Goal: Task Accomplishment & Management: Manage account settings

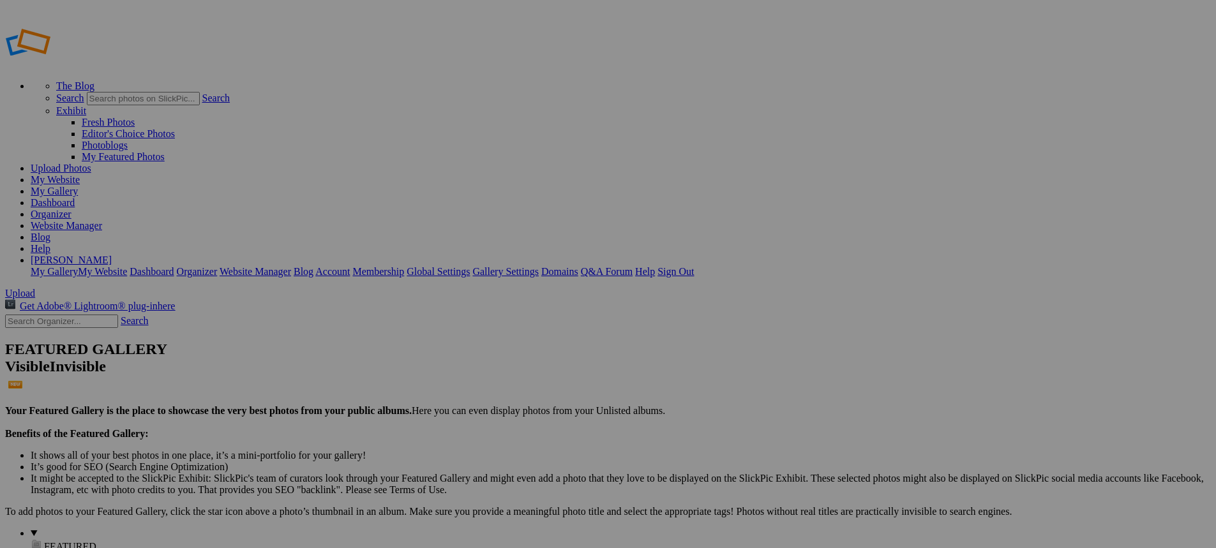
type input "New Bremen vs [PERSON_NAME]"
click at [494, 338] on span "Create" at bounding box center [480, 343] width 27 height 11
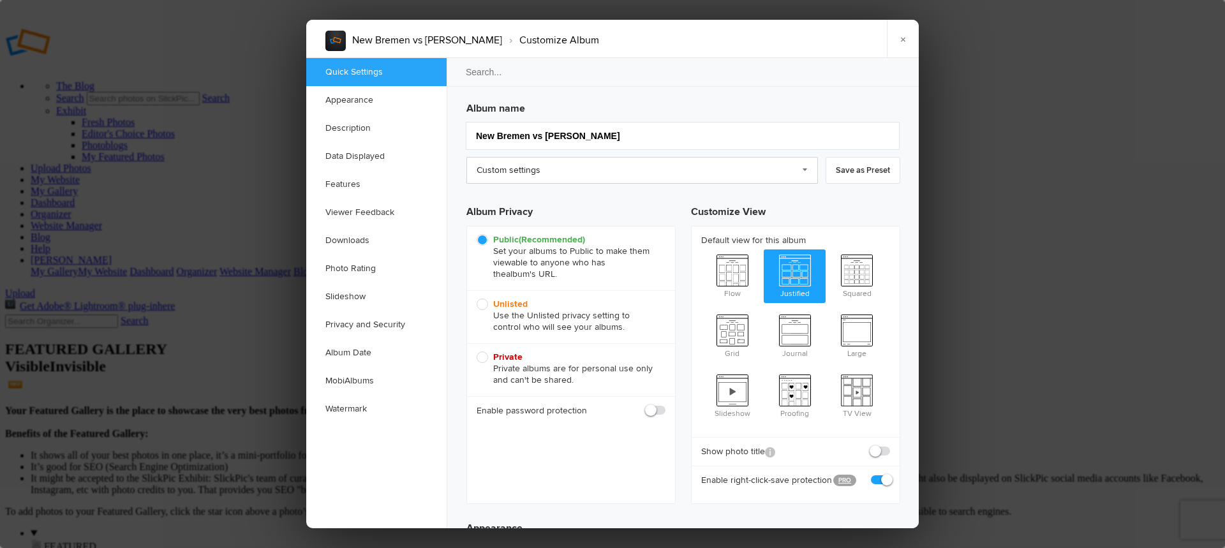
click at [581, 174] on link "Custom settings" at bounding box center [643, 170] width 352 height 27
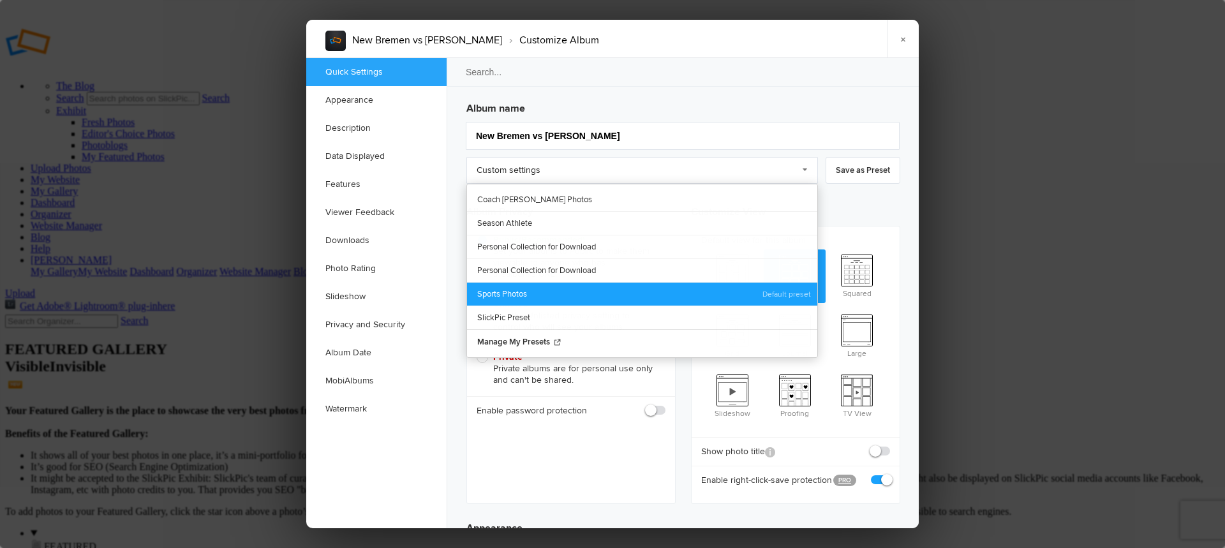
click at [545, 289] on link "Sports Photos" at bounding box center [642, 294] width 350 height 24
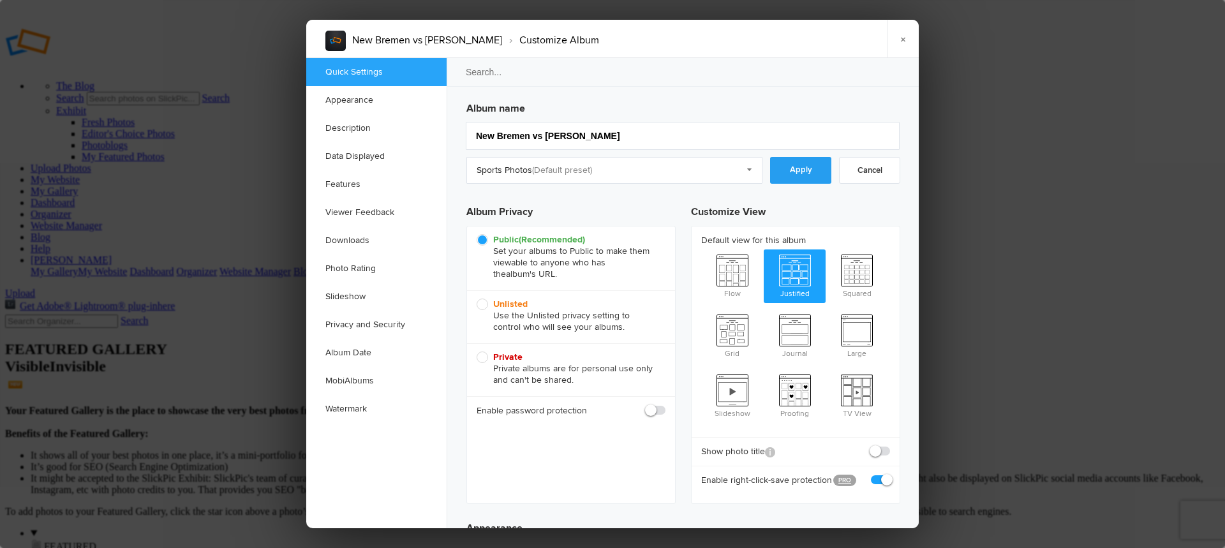
click at [812, 175] on link "Apply" at bounding box center [800, 170] width 61 height 27
click at [368, 236] on link "Downloads" at bounding box center [376, 241] width 140 height 28
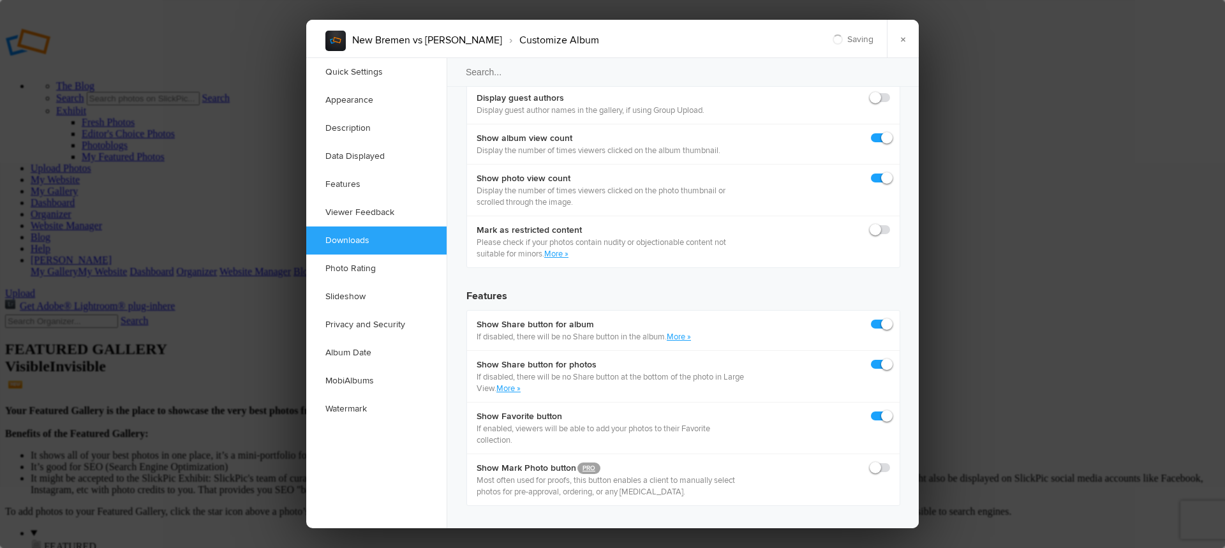
scroll to position [1979, 0]
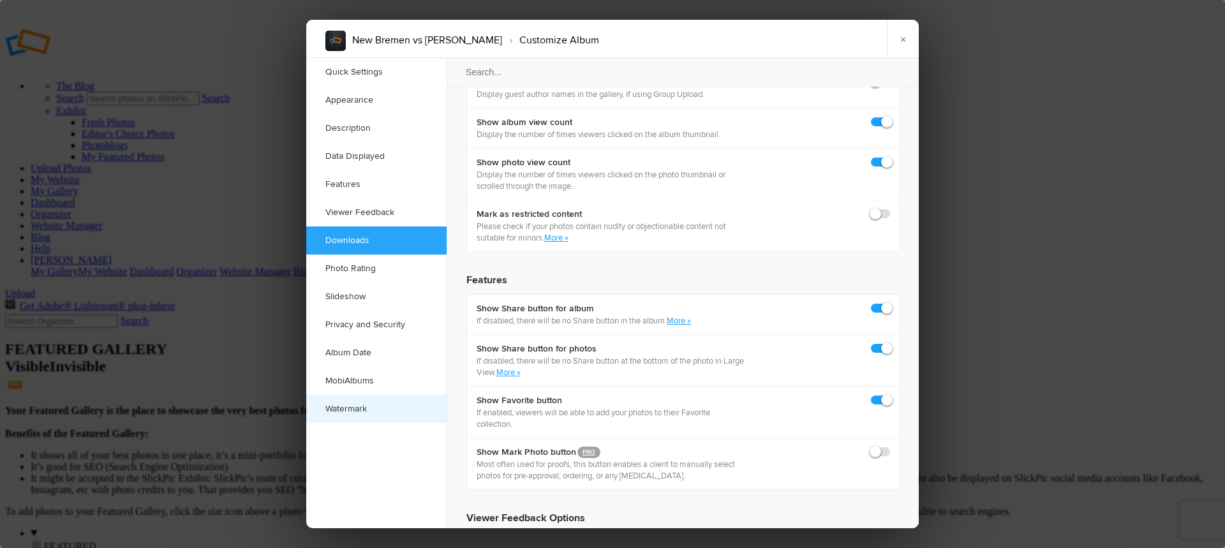
click at [364, 410] on link "Watermark" at bounding box center [376, 409] width 140 height 28
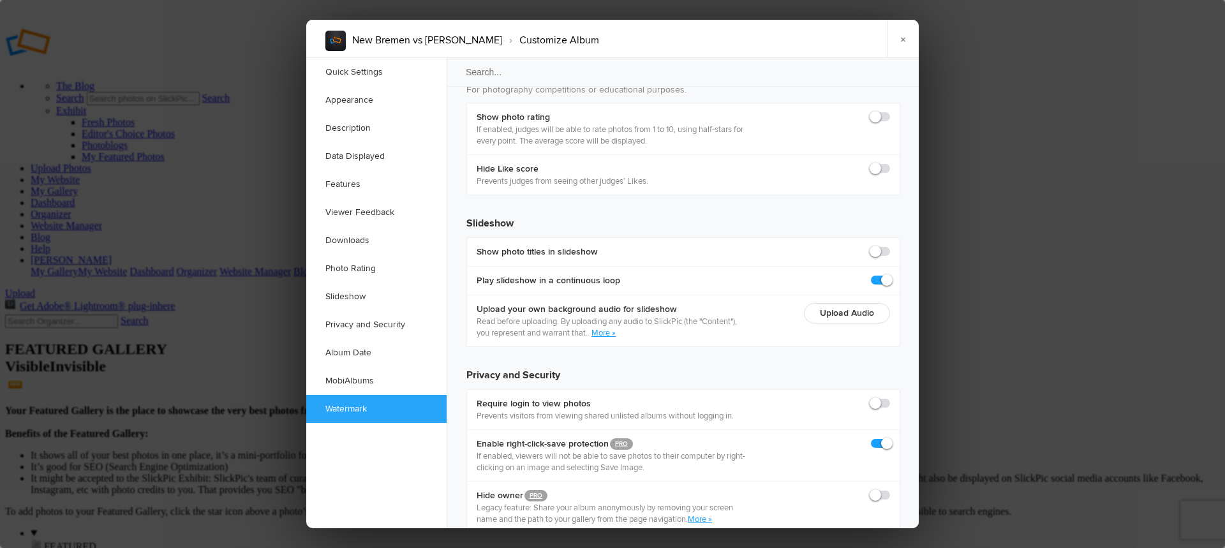
scroll to position [2800, 0]
checkbox input "true"
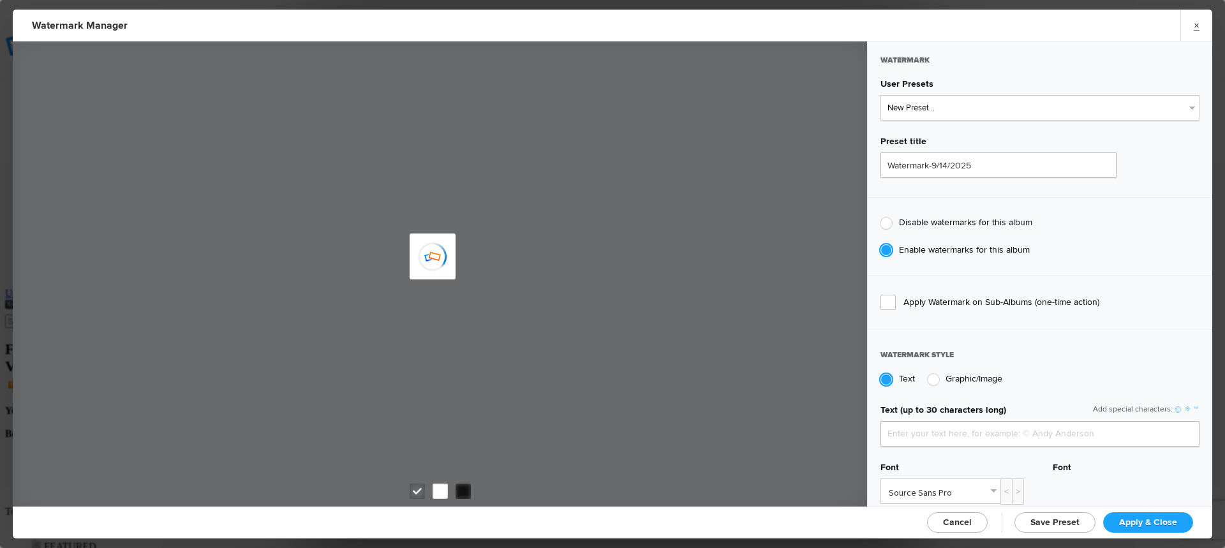
type input "jpphotography"
click at [942, 117] on select "New Preset... JP Photography - White JP Photography - Black" at bounding box center [1040, 108] width 319 height 26
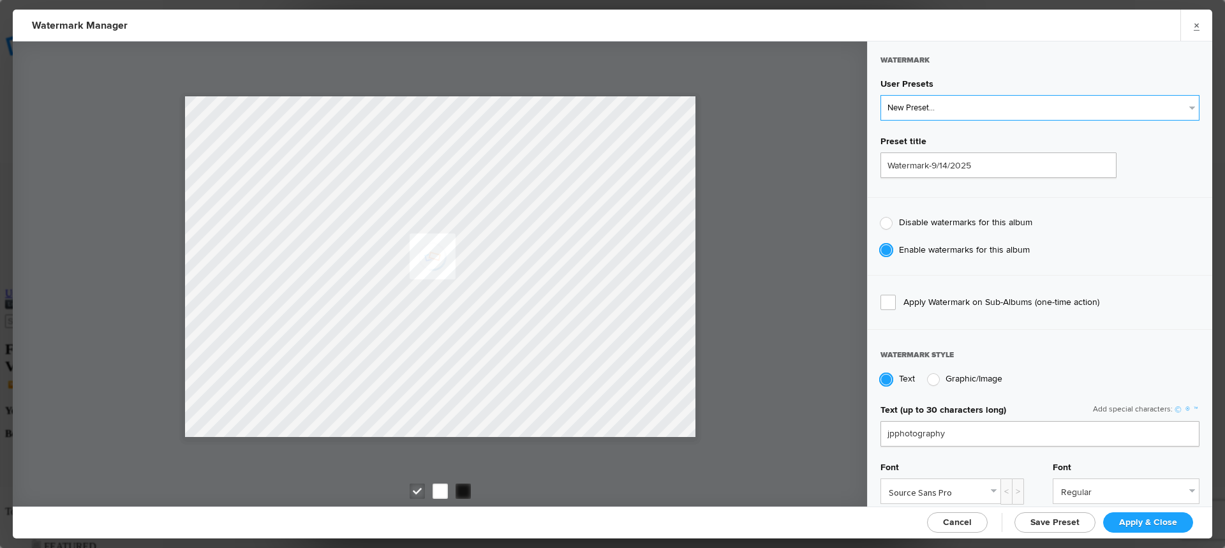
select select "2: Object"
click at [881, 95] on select "New Preset... JP Photography - White JP Photography - Black" at bounding box center [1040, 108] width 319 height 26
type input "JP Photography - Black"
radio input "false"
radio input "true"
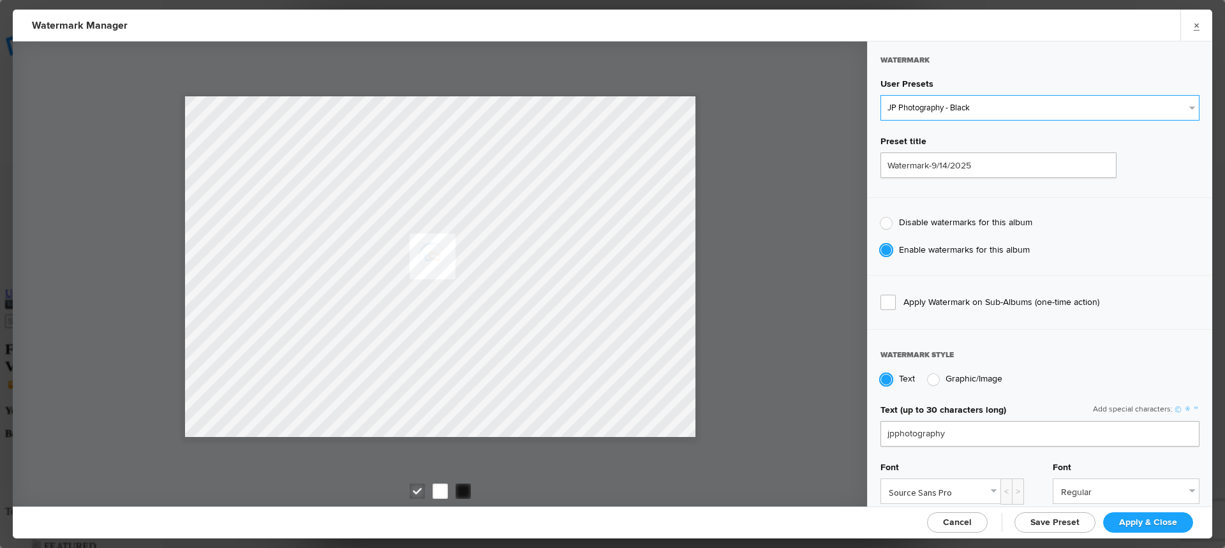
type input "128"
radio input "true"
radio input "false"
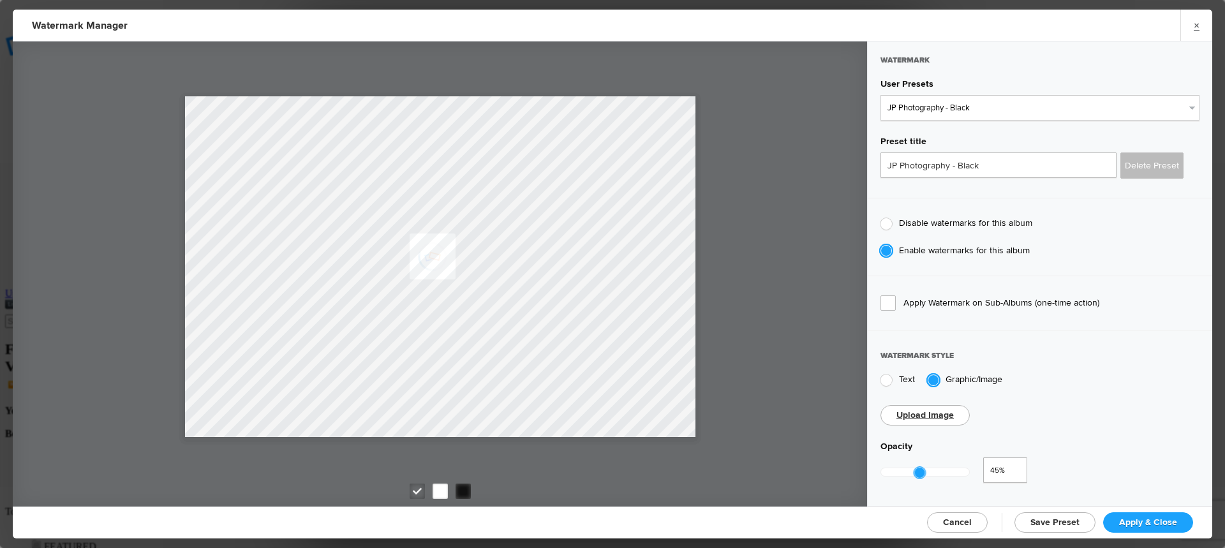
drag, startPoint x: 972, startPoint y: 471, endPoint x: 920, endPoint y: 474, distance: 52.4
click at [920, 474] on div at bounding box center [925, 472] width 89 height 29
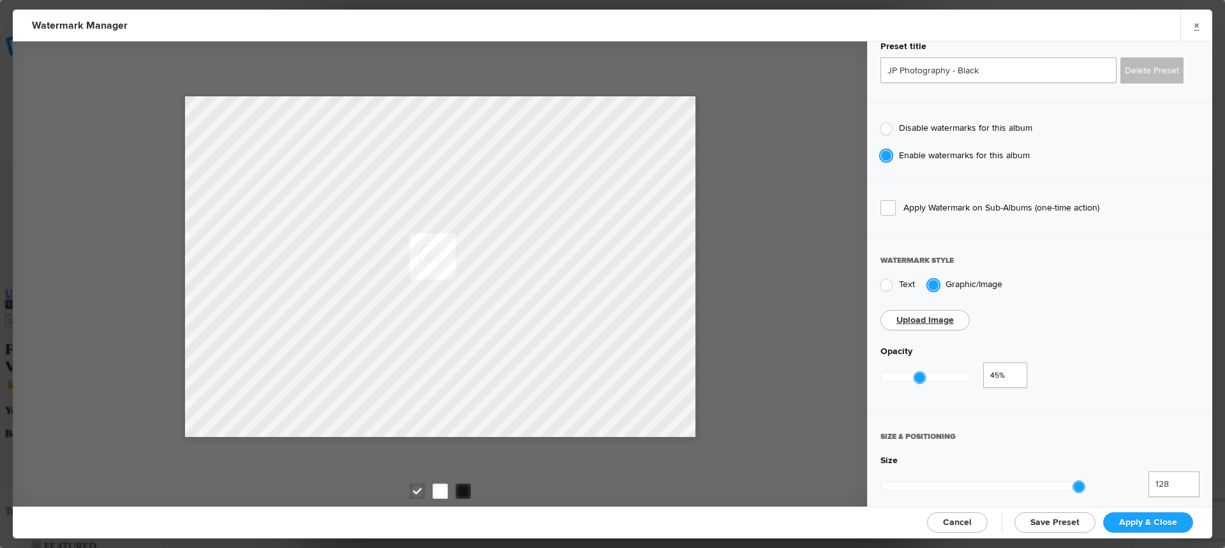
scroll to position [191, 0]
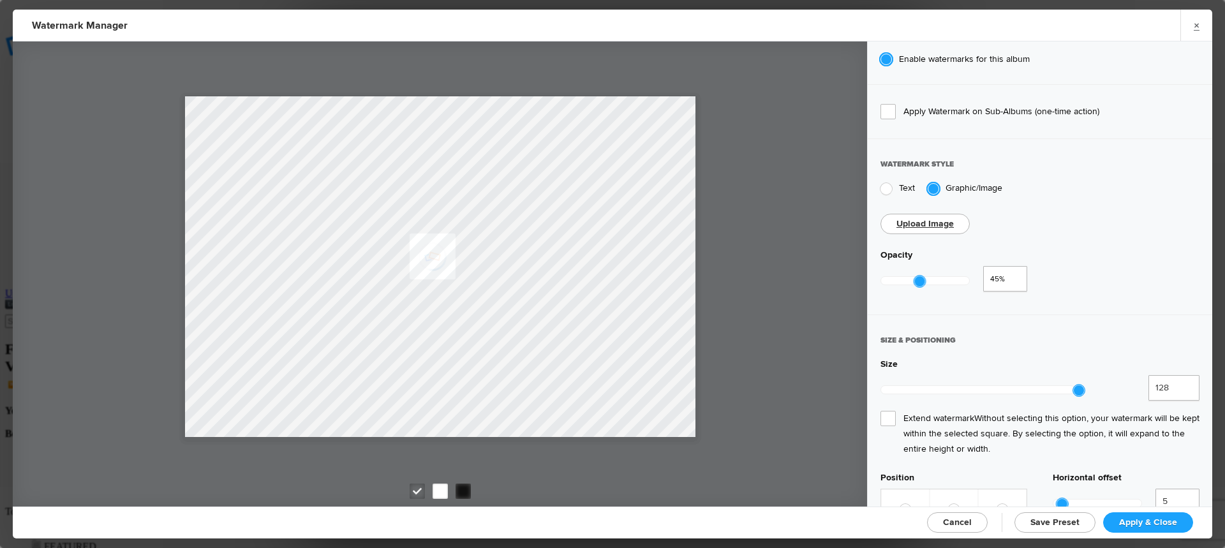
click at [892, 411] on span "Extend watermark Without selecting this option, your watermark will be kept wit…" at bounding box center [1040, 434] width 319 height 46
click at [0, 0] on input "Extend watermark Without selecting this option, your watermark will be kept wit…" at bounding box center [0, 0] width 0 height 0
type input "0.35"
drag, startPoint x: 920, startPoint y: 278, endPoint x: 911, endPoint y: 279, distance: 9.7
click at [911, 279] on div at bounding box center [909, 281] width 11 height 11
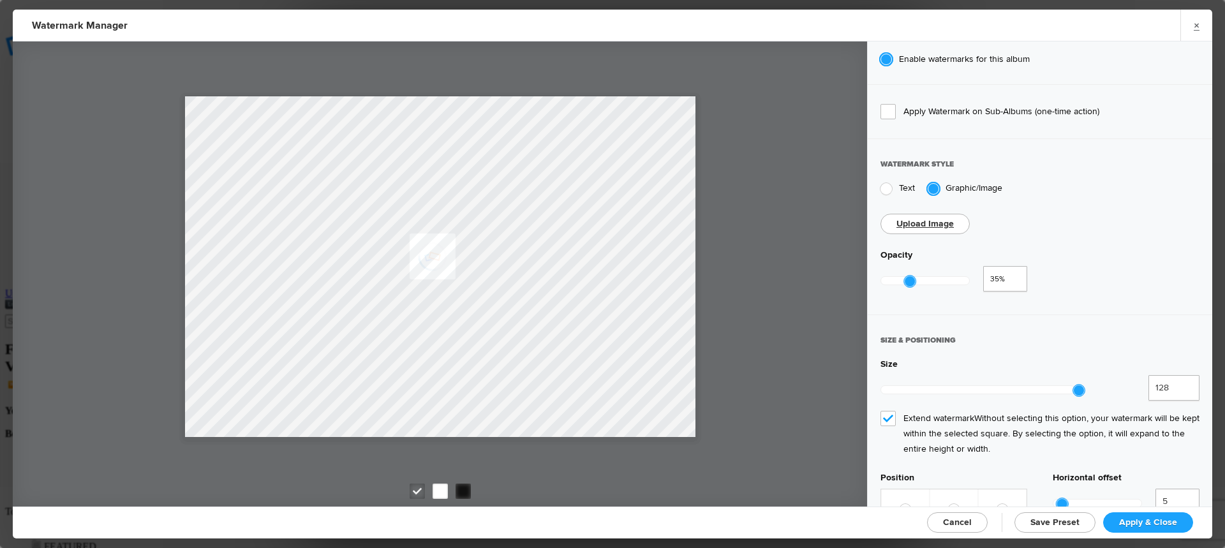
click at [1174, 517] on span "Apply & Close" at bounding box center [1148, 522] width 58 height 11
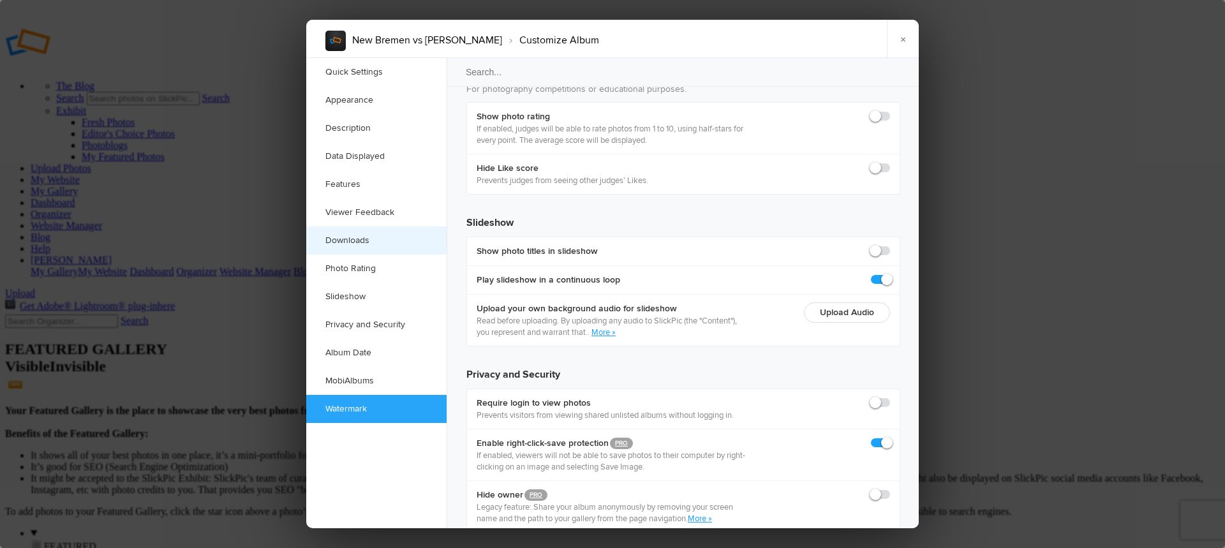
click at [354, 239] on link "Downloads" at bounding box center [376, 241] width 140 height 28
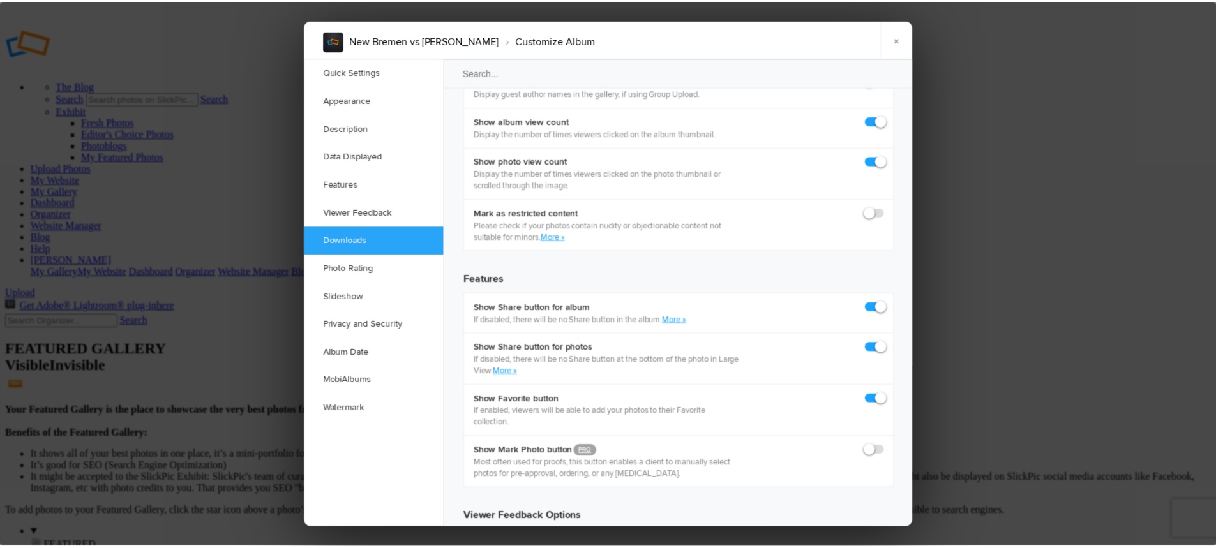
scroll to position [1979, 0]
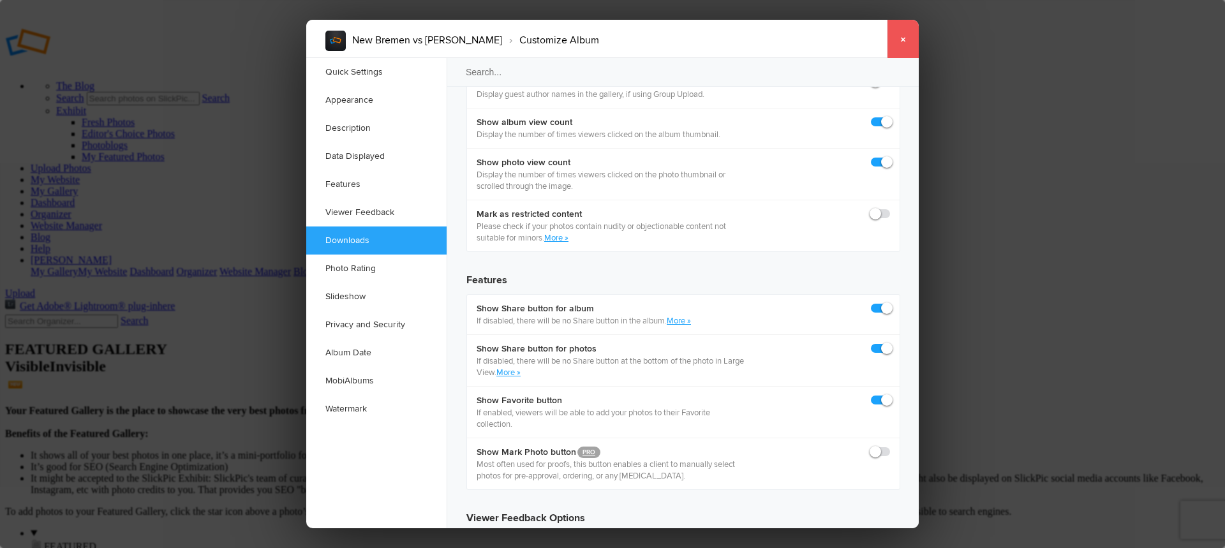
click at [898, 49] on link "×" at bounding box center [903, 39] width 32 height 38
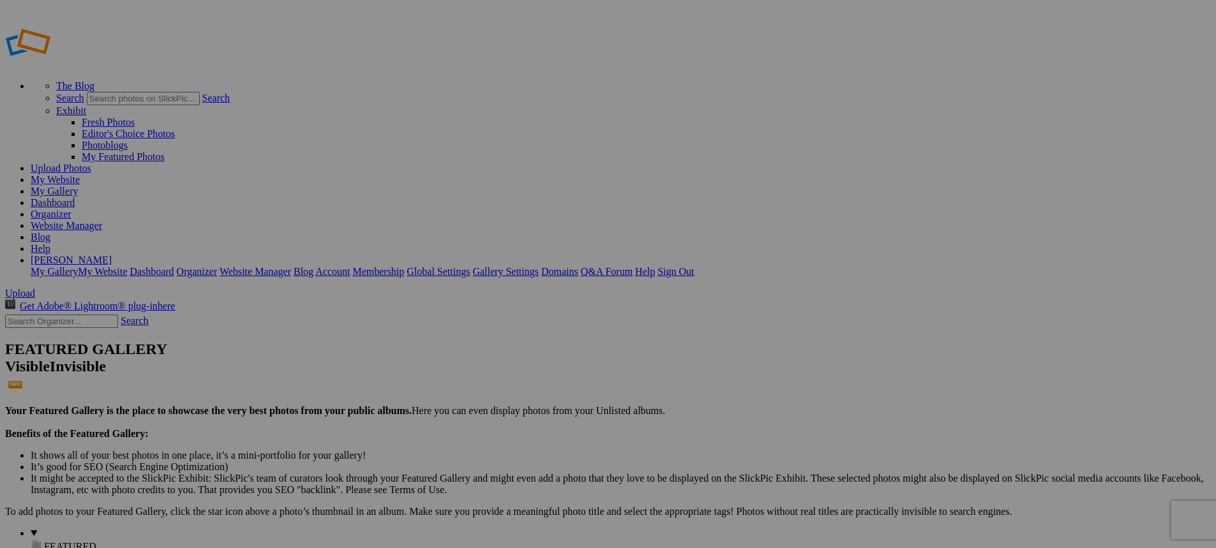
type input "New Bremen vs [PERSON_NAME]"
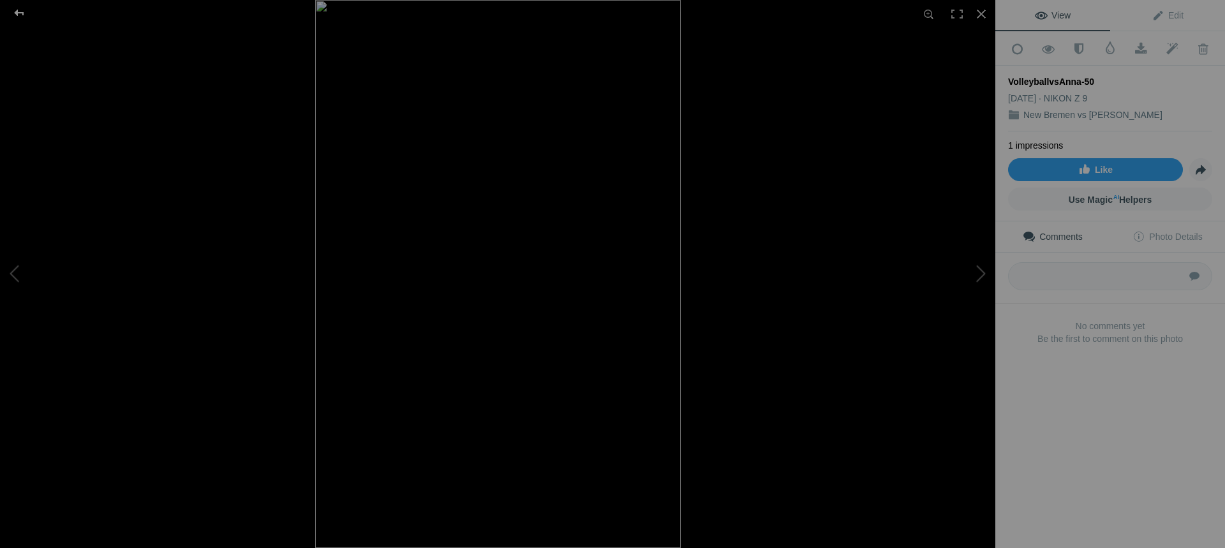
click at [22, 8] on div at bounding box center [19, 13] width 46 height 26
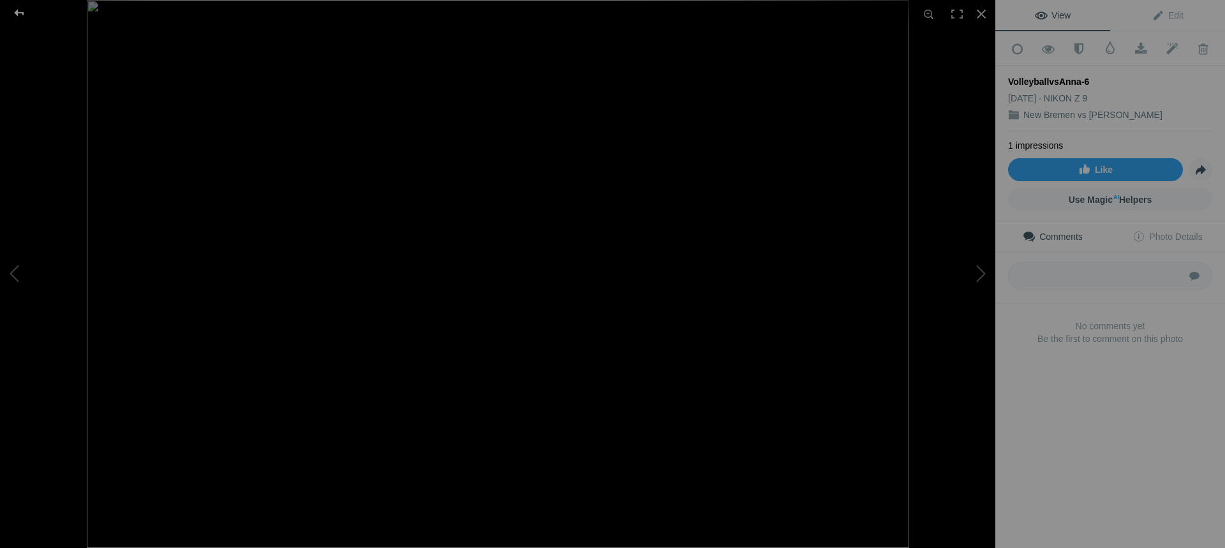
click at [18, 11] on div at bounding box center [19, 13] width 46 height 26
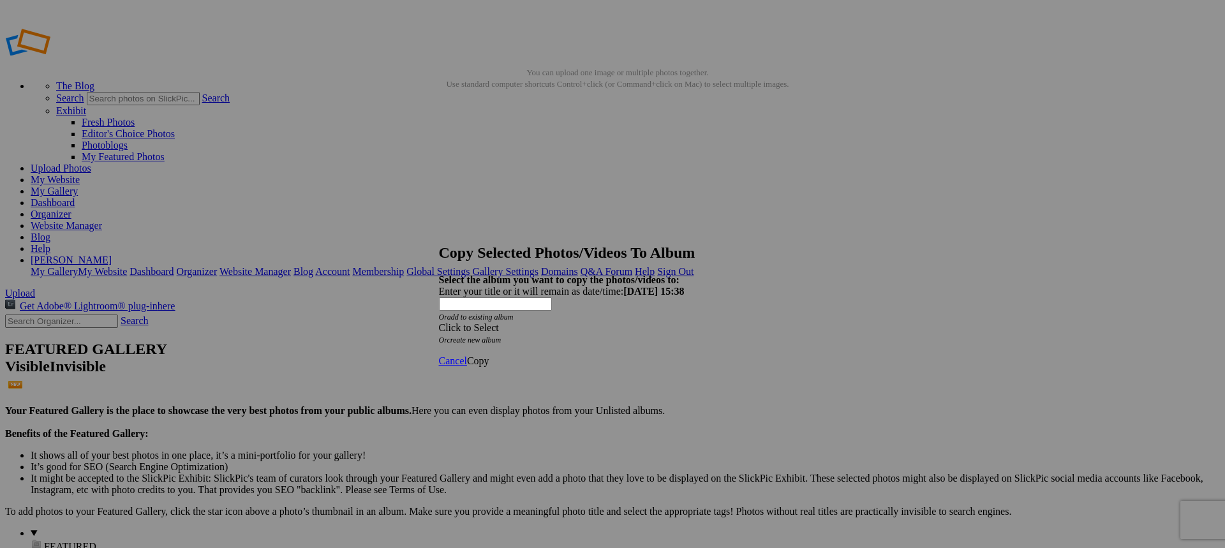
click at [679, 322] on div "Click to Select" at bounding box center [608, 327] width 338 height 11
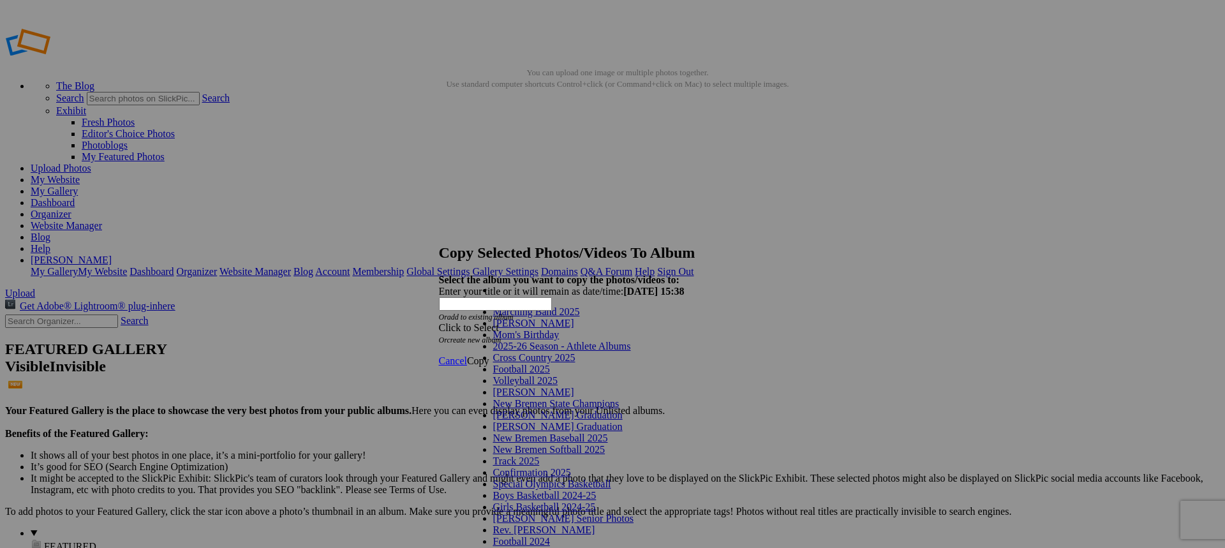
click at [558, 386] on link "Volleyball 2025" at bounding box center [525, 380] width 64 height 11
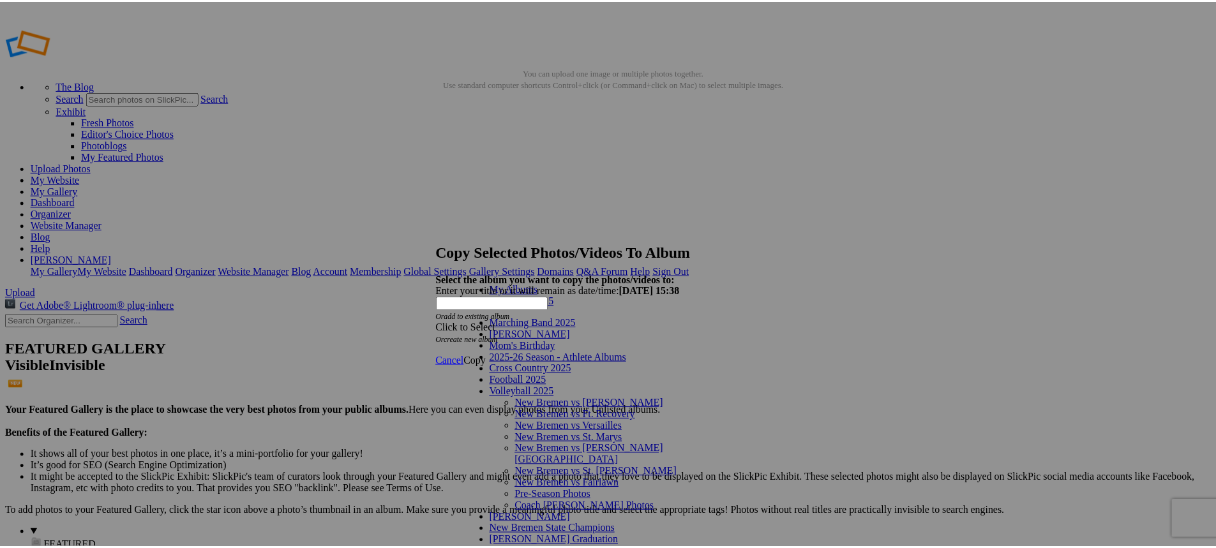
scroll to position [30, 0]
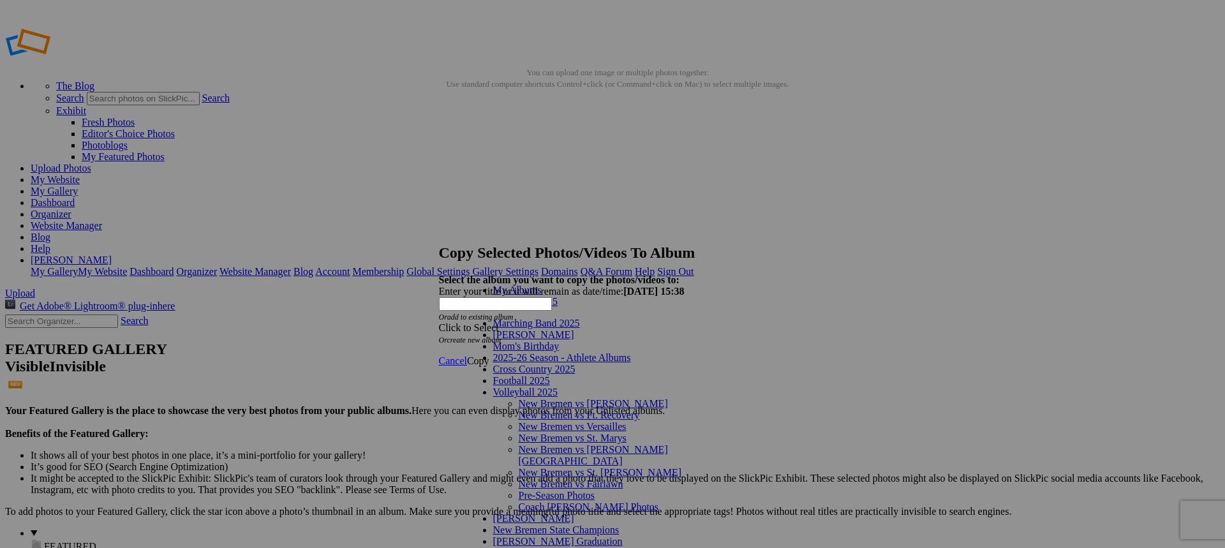
click at [569, 502] on link "Coach [PERSON_NAME] Photos" at bounding box center [589, 507] width 140 height 11
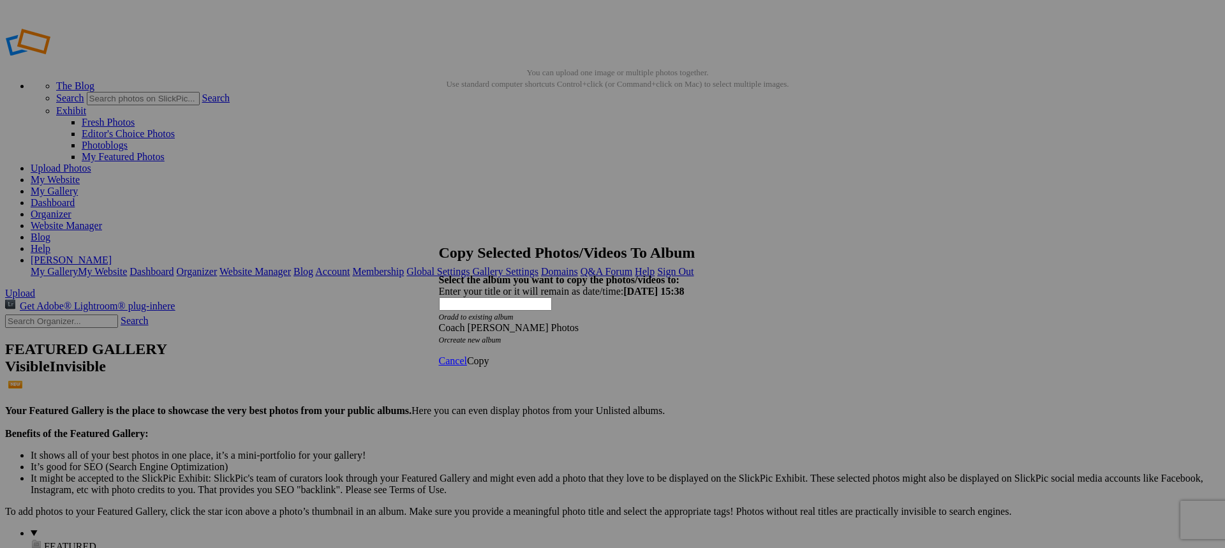
click at [490, 355] on span "Copy" at bounding box center [478, 360] width 22 height 11
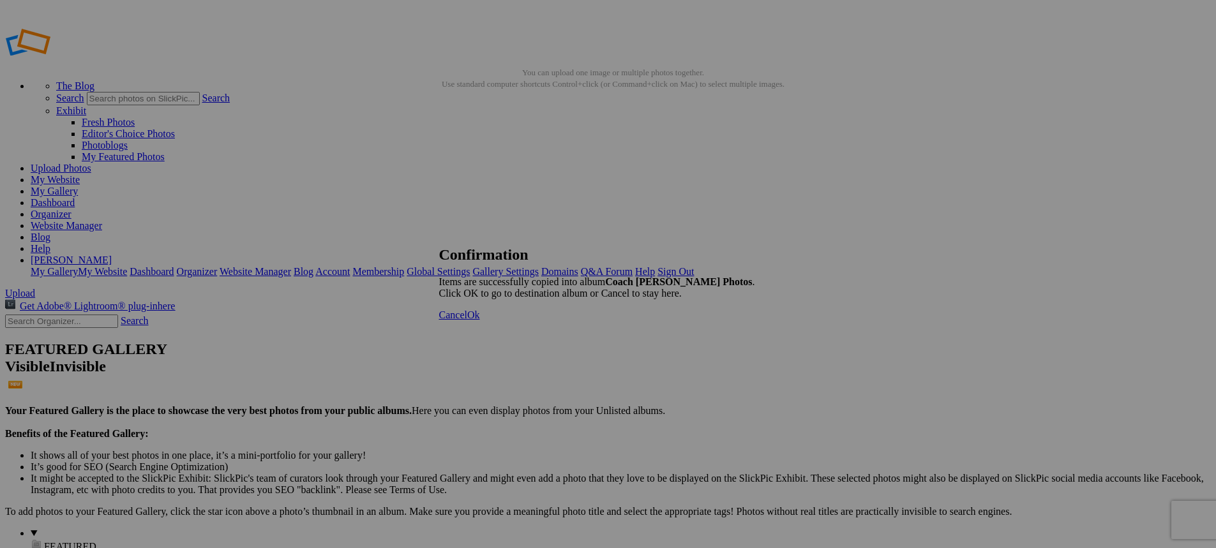
click at [480, 320] on span "Ok" at bounding box center [473, 315] width 13 height 11
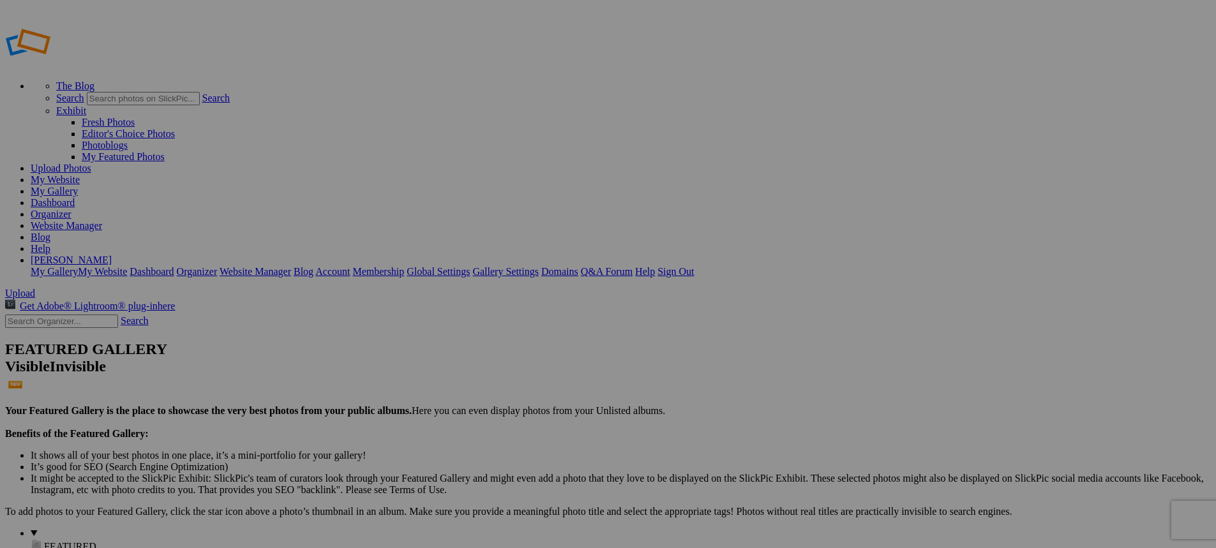
type input "Coach [PERSON_NAME] Photos"
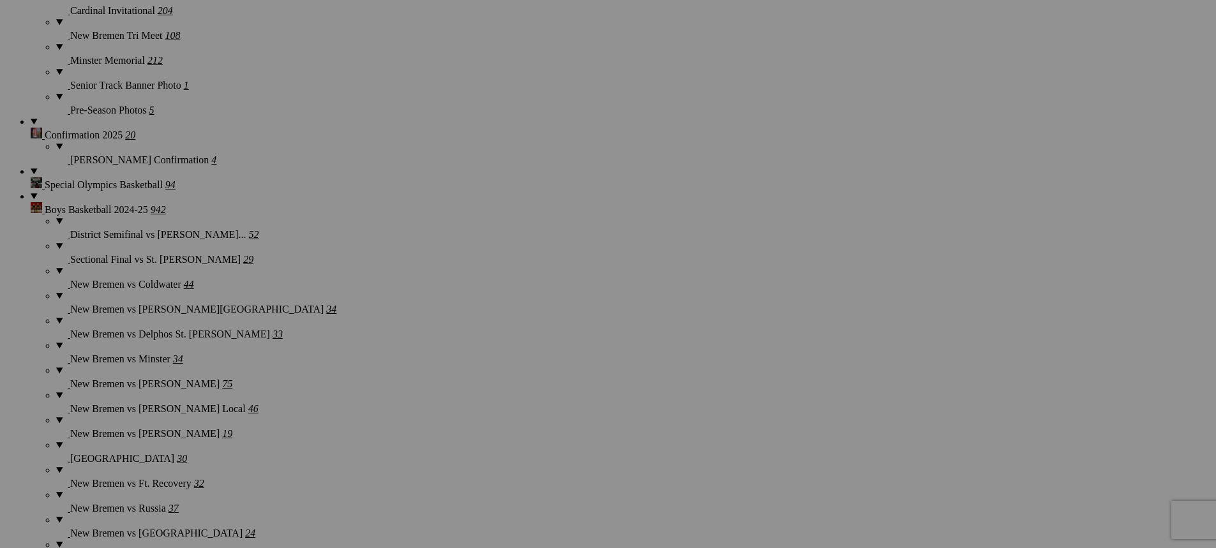
scroll to position [2425, 0]
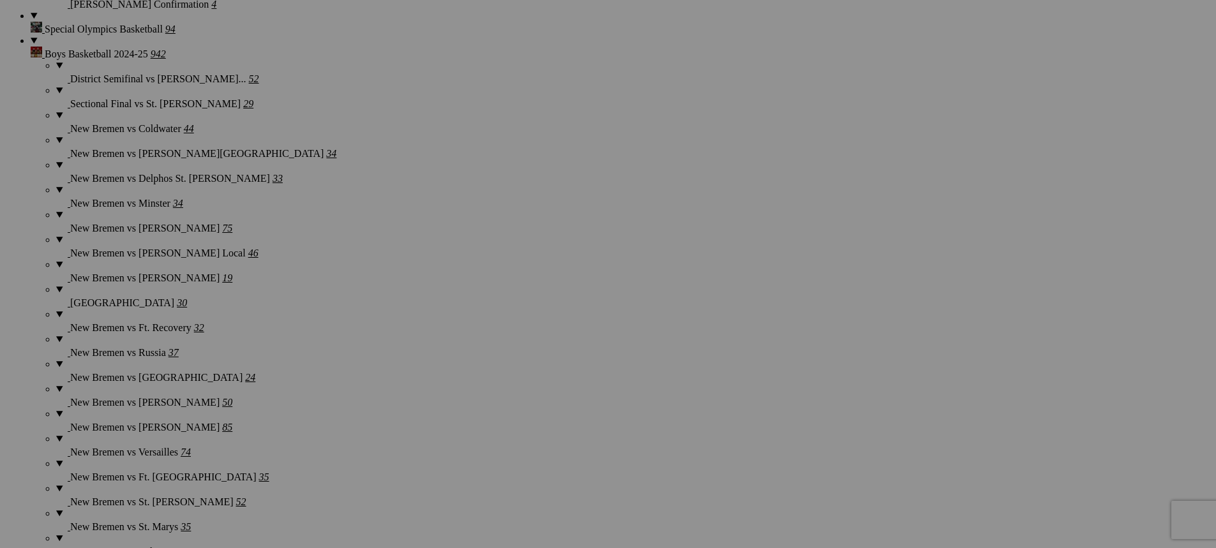
scroll to position [2617, 0]
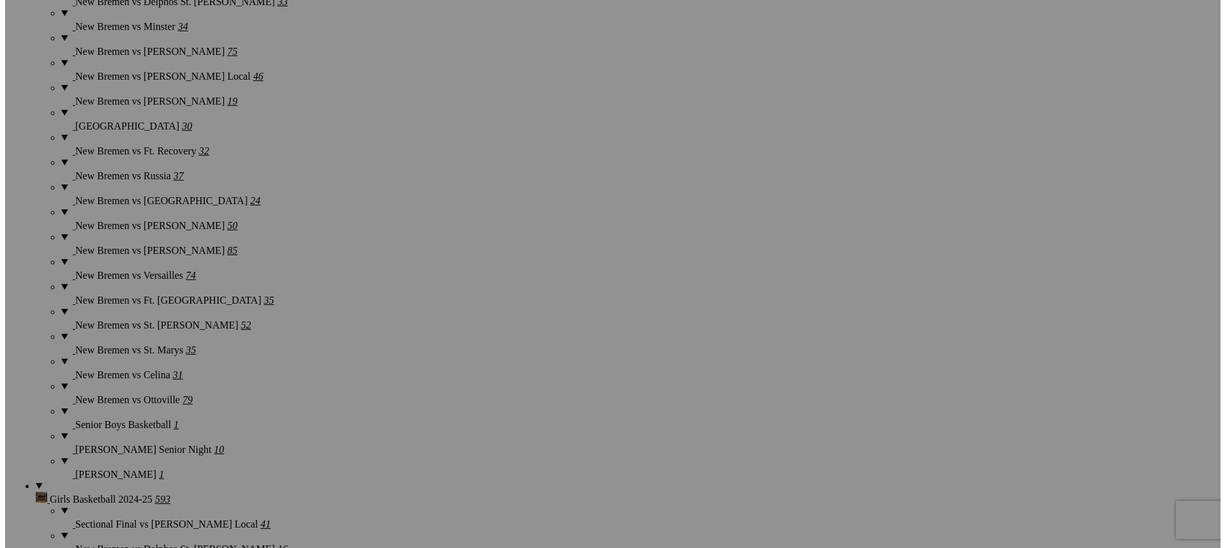
scroll to position [2773, 0]
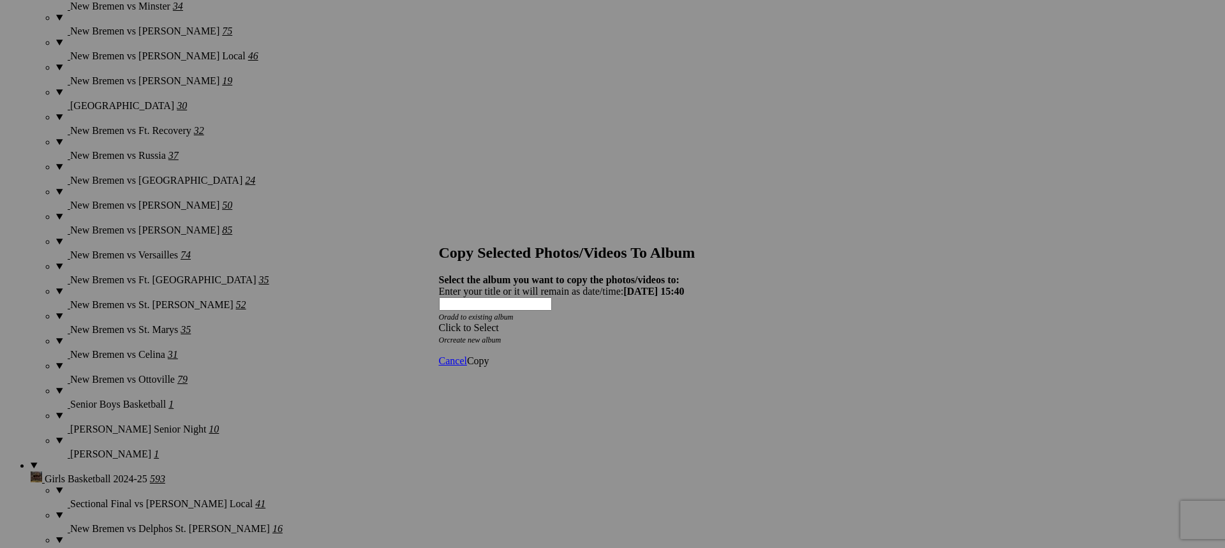
click at [662, 322] on div "Click to Select" at bounding box center [608, 327] width 338 height 11
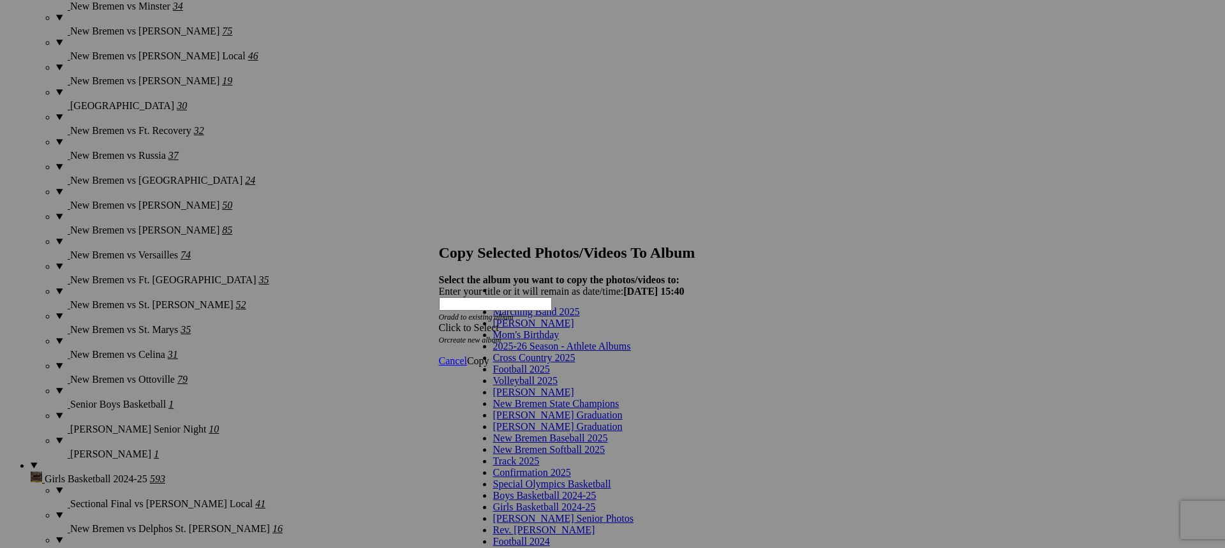
click at [530, 386] on link "Volleyball 2025" at bounding box center [525, 380] width 64 height 11
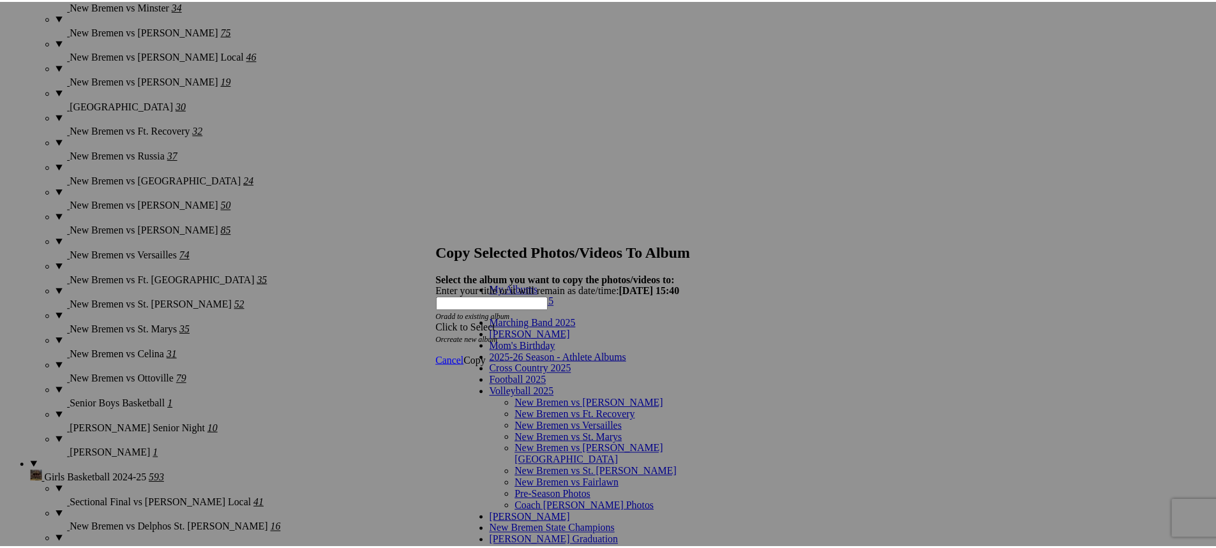
scroll to position [0, 0]
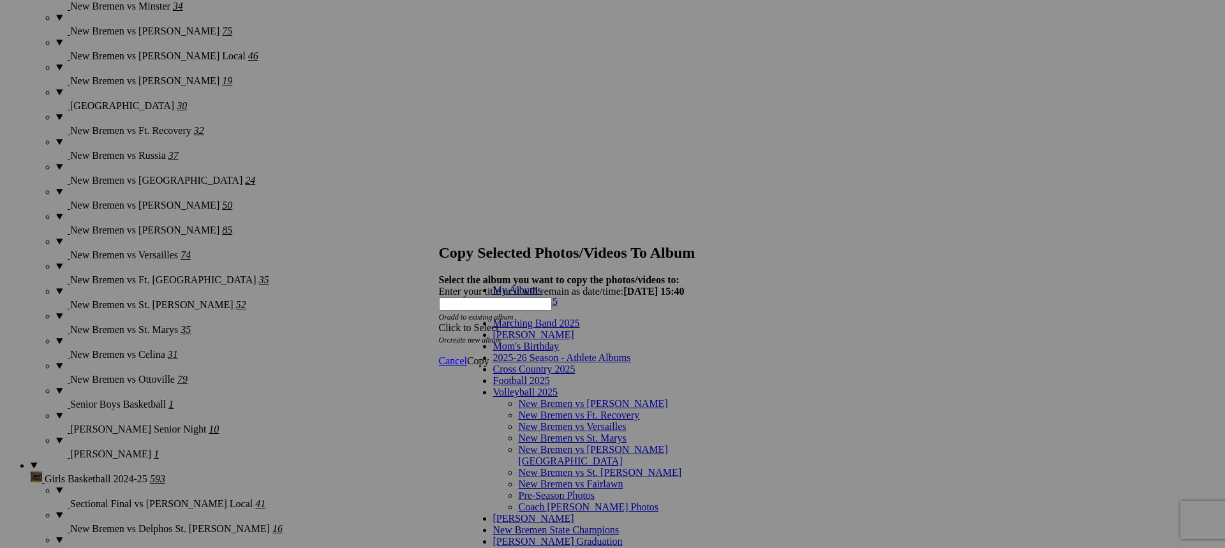
click at [516, 284] on div "My Albums Volleyball 2025 Marching Band 2025 Robert Paul Mom's Birthday 2025-26…" at bounding box center [583, 283] width 230 height 18
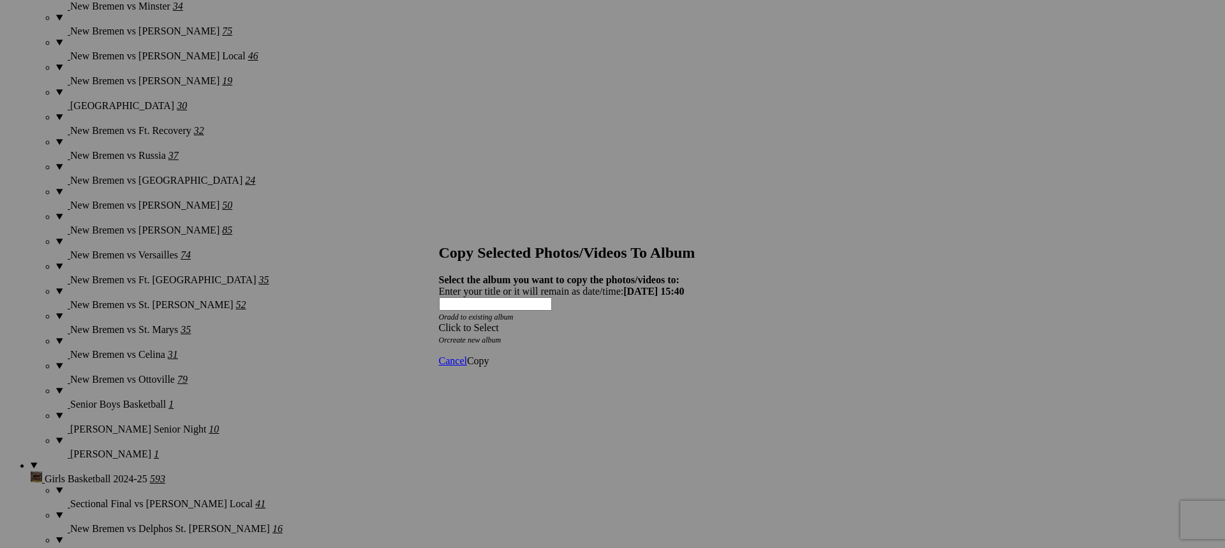
click at [527, 322] on div "Click to Select" at bounding box center [608, 327] width 338 height 11
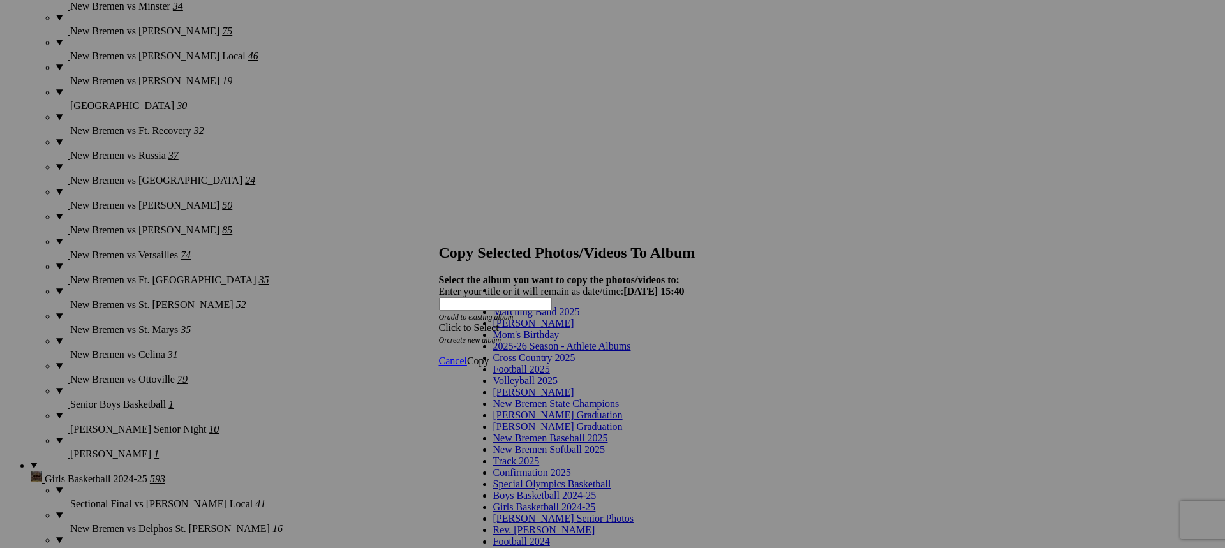
click at [553, 352] on span "2025-26 Season - Athlete Albums" at bounding box center [562, 346] width 138 height 11
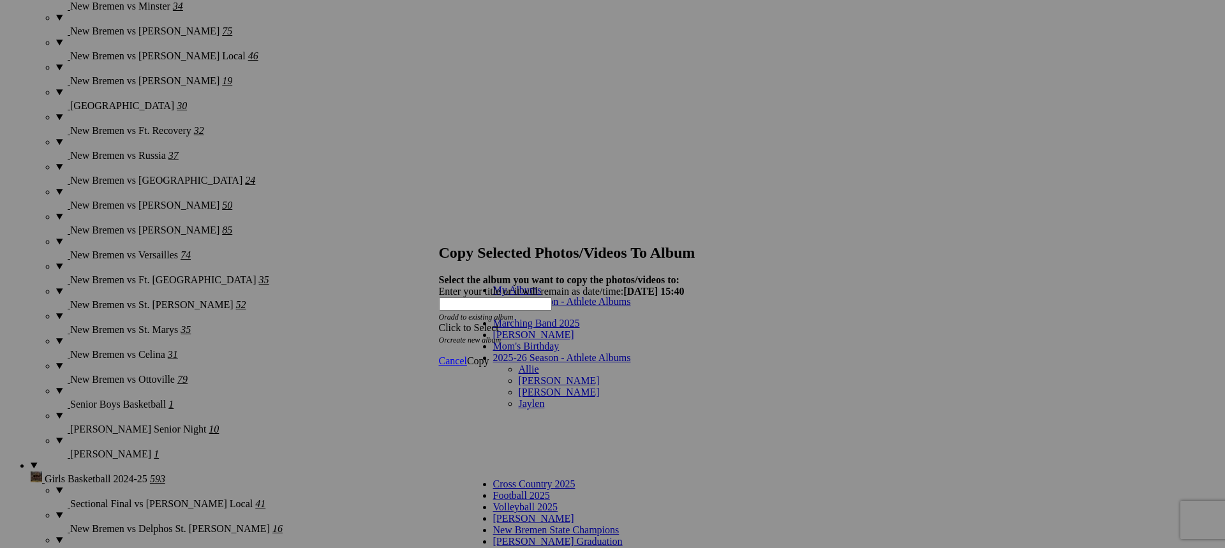
click at [519, 364] on link "Allie" at bounding box center [529, 369] width 20 height 11
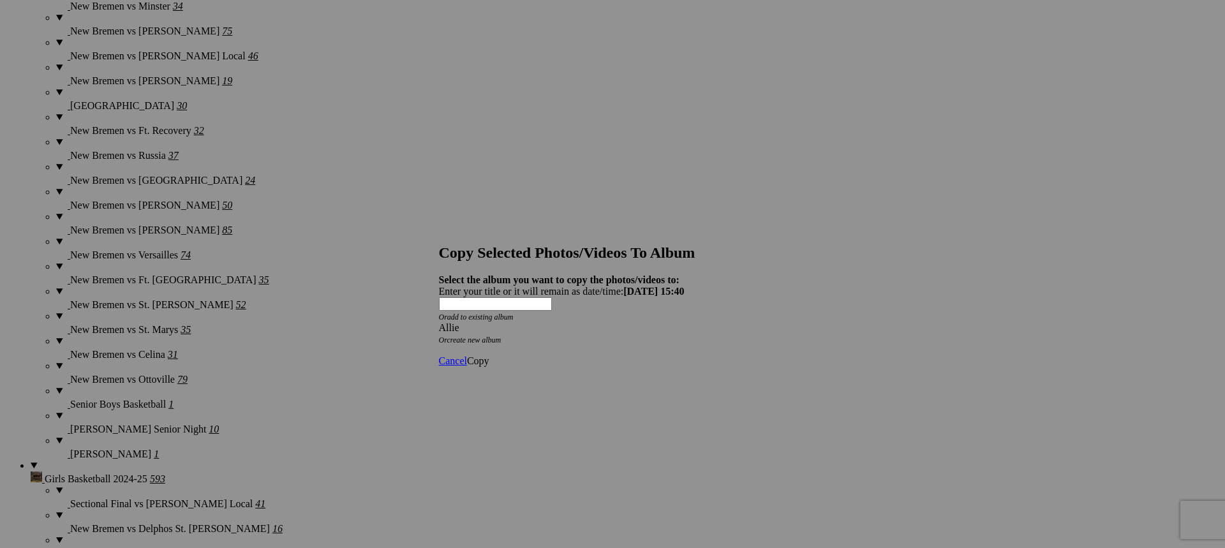
click at [490, 355] on span "Copy" at bounding box center [478, 360] width 22 height 11
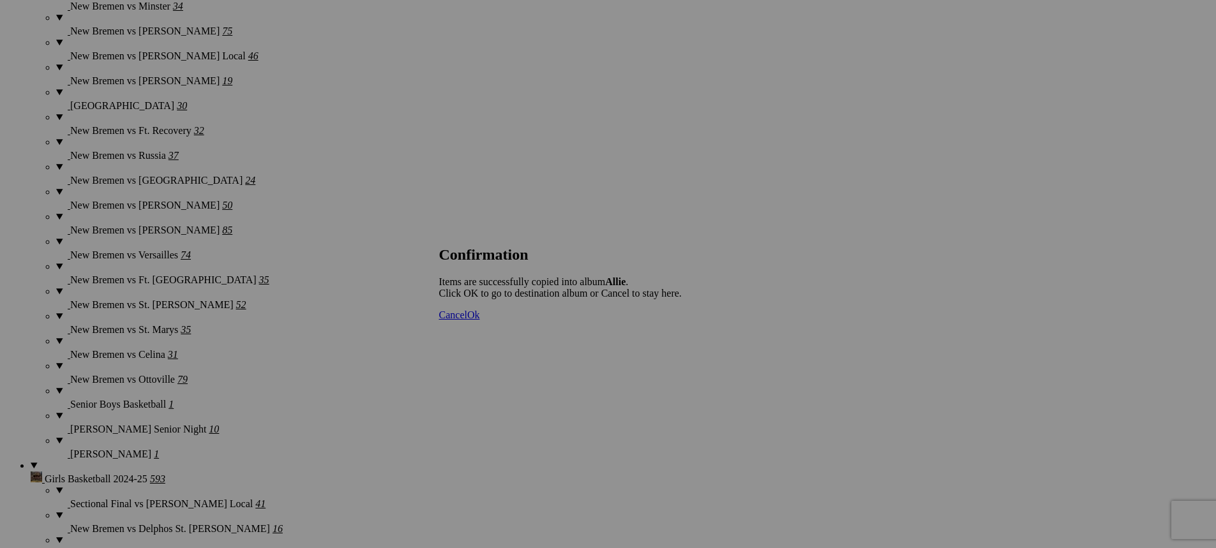
click at [480, 320] on span "Ok" at bounding box center [473, 315] width 13 height 11
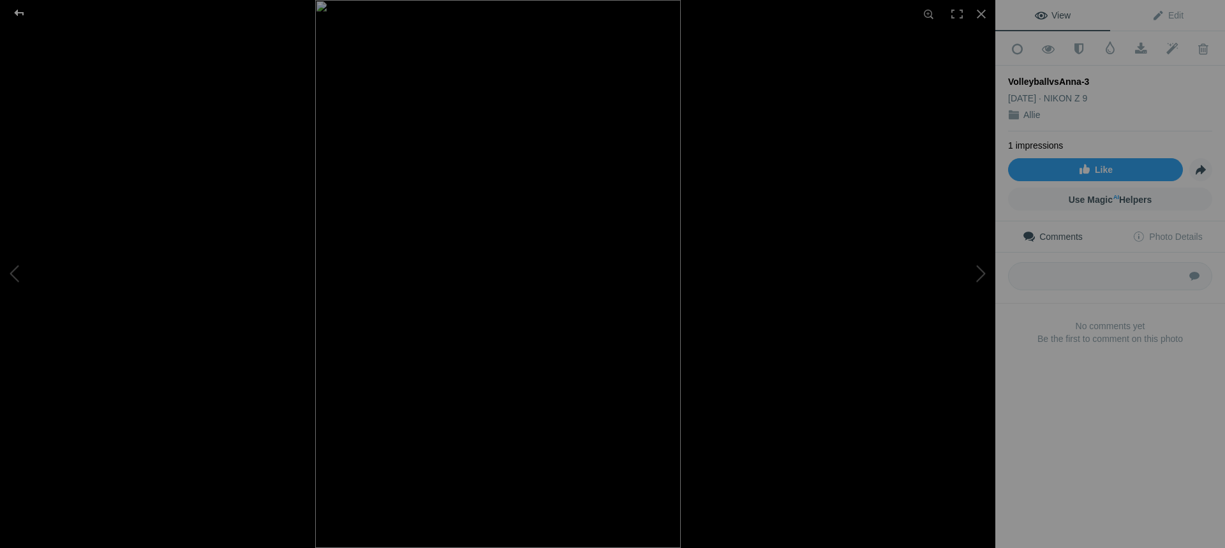
click at [13, 13] on div at bounding box center [19, 13] width 46 height 26
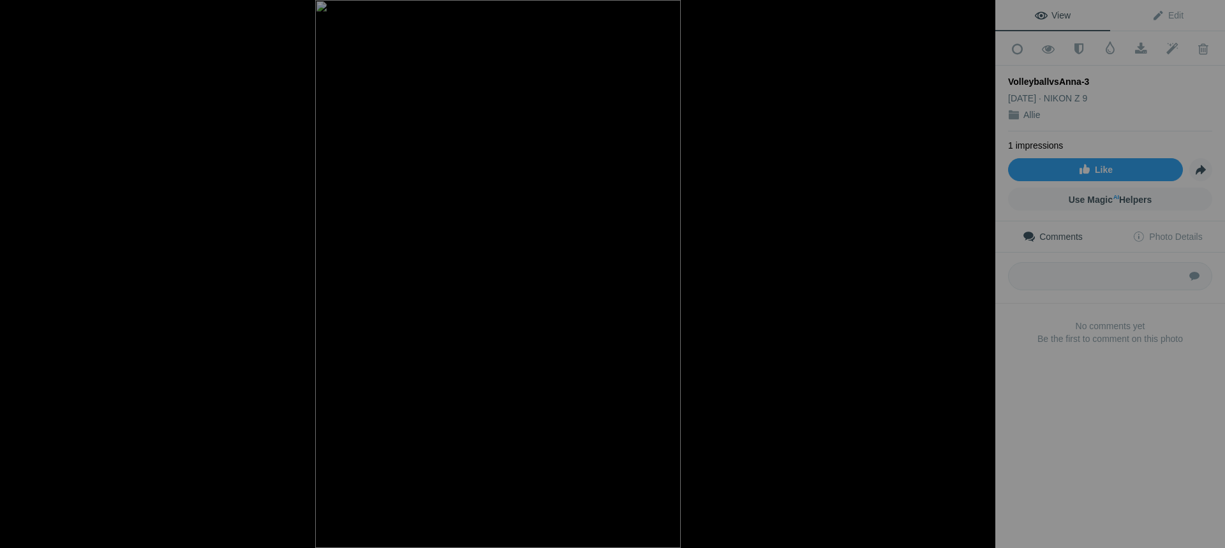
click at [973, 278] on button at bounding box center [948, 274] width 96 height 197
click at [972, 280] on button at bounding box center [948, 274] width 96 height 197
click at [971, 280] on button at bounding box center [948, 274] width 96 height 197
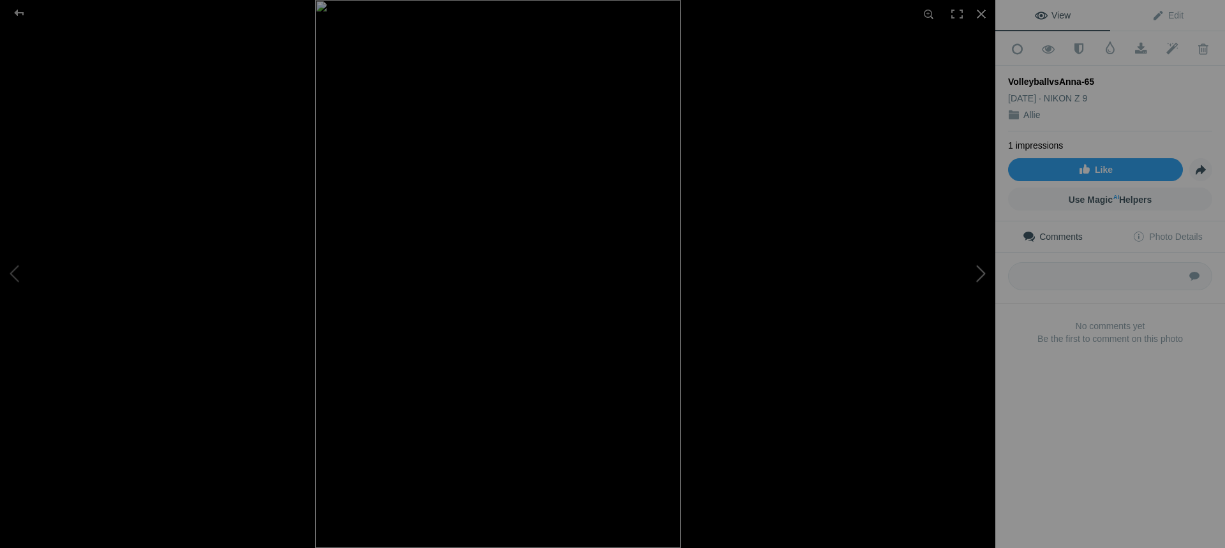
click at [976, 276] on button at bounding box center [948, 274] width 96 height 197
click at [982, 276] on button at bounding box center [948, 274] width 96 height 197
click at [20, 17] on div at bounding box center [19, 13] width 46 height 26
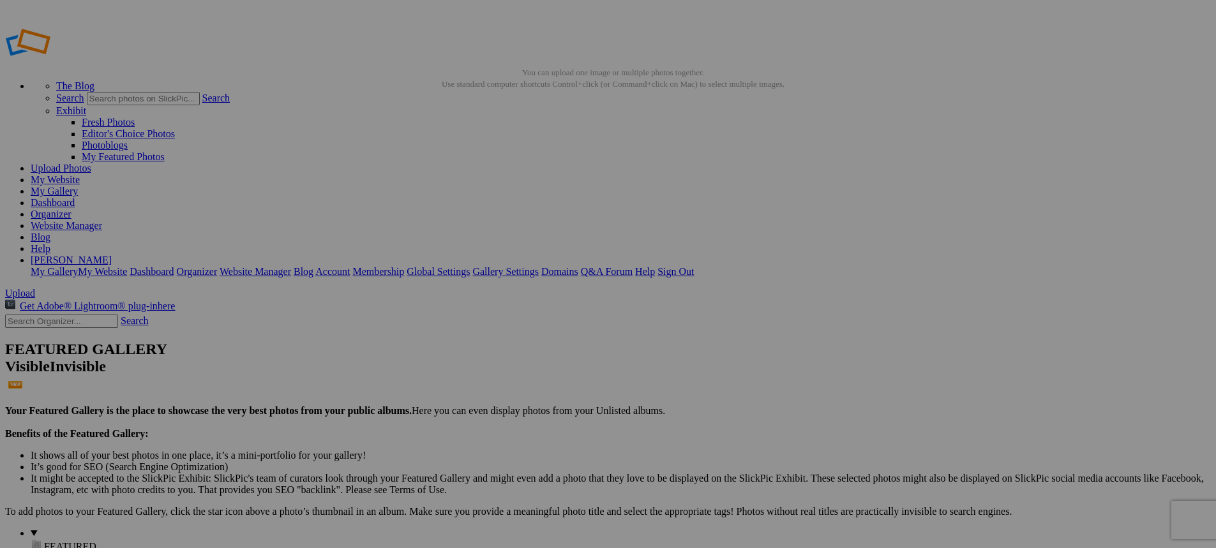
type input "Volleyball 2025"
click at [102, 220] on link "Website Manager" at bounding box center [66, 225] width 71 height 11
